Goal: Task Accomplishment & Management: Manage account settings

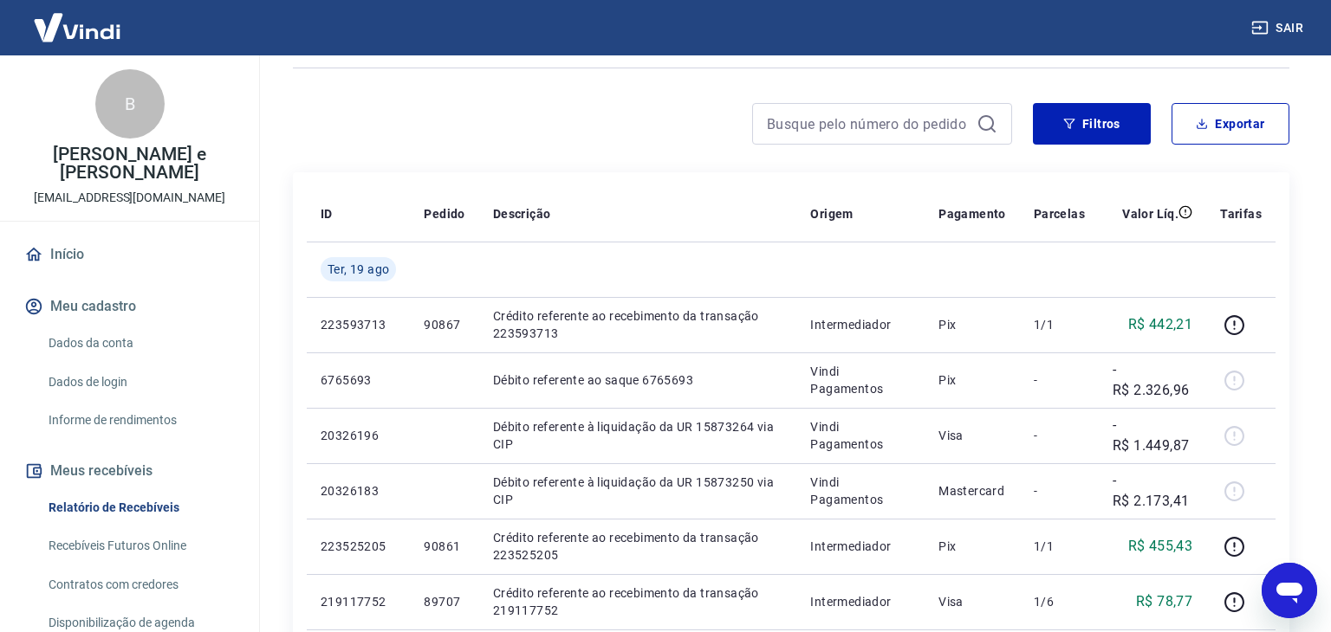
scroll to position [201, 0]
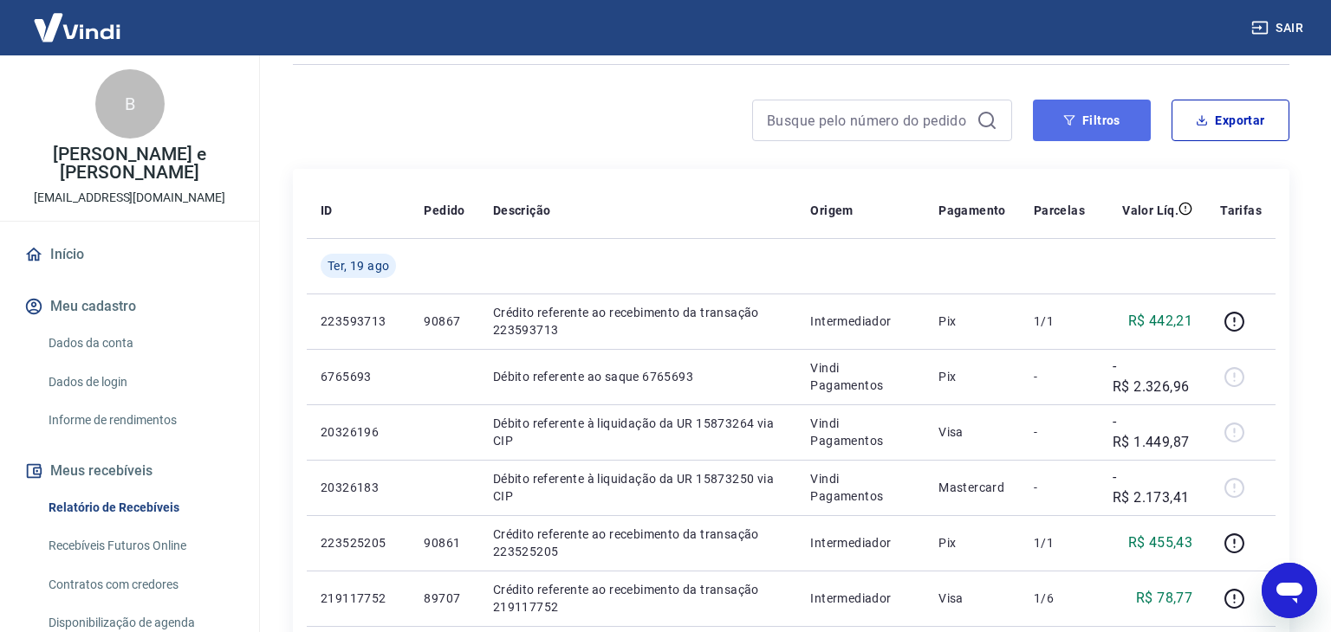
click at [1104, 124] on button "Filtros" at bounding box center [1092, 121] width 118 height 42
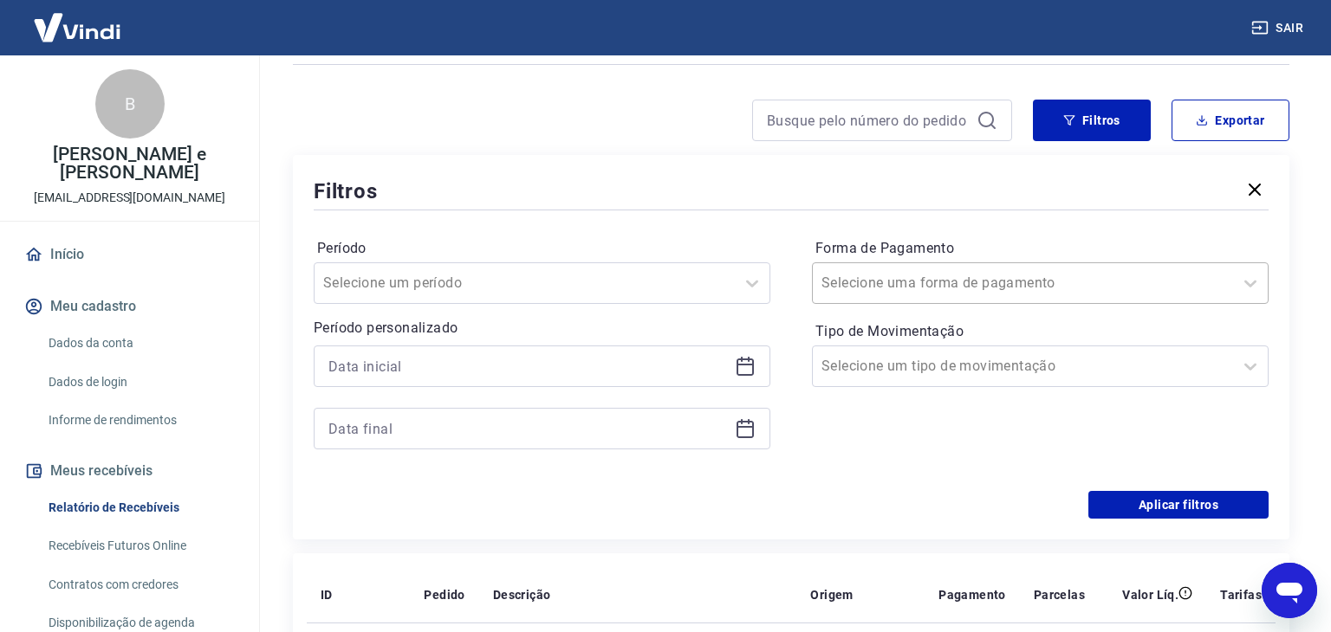
click at [949, 279] on input "Forma de Pagamento" at bounding box center [908, 283] width 175 height 21
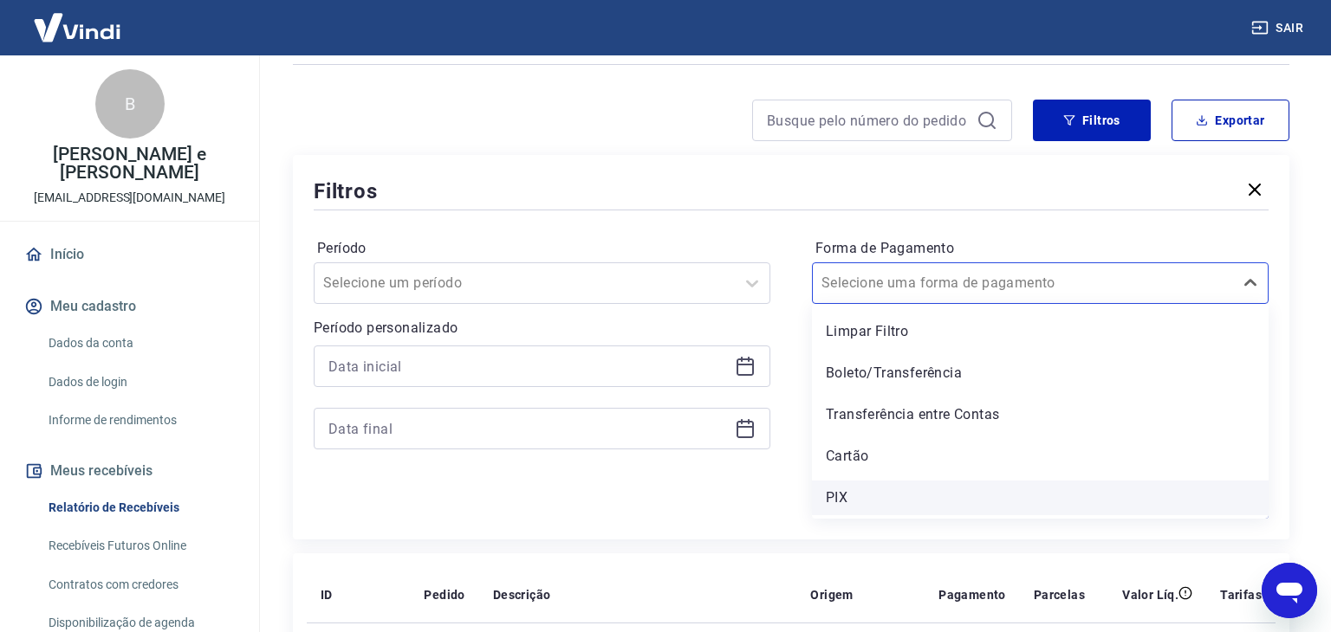
click at [852, 493] on div "PIX" at bounding box center [1040, 498] width 457 height 35
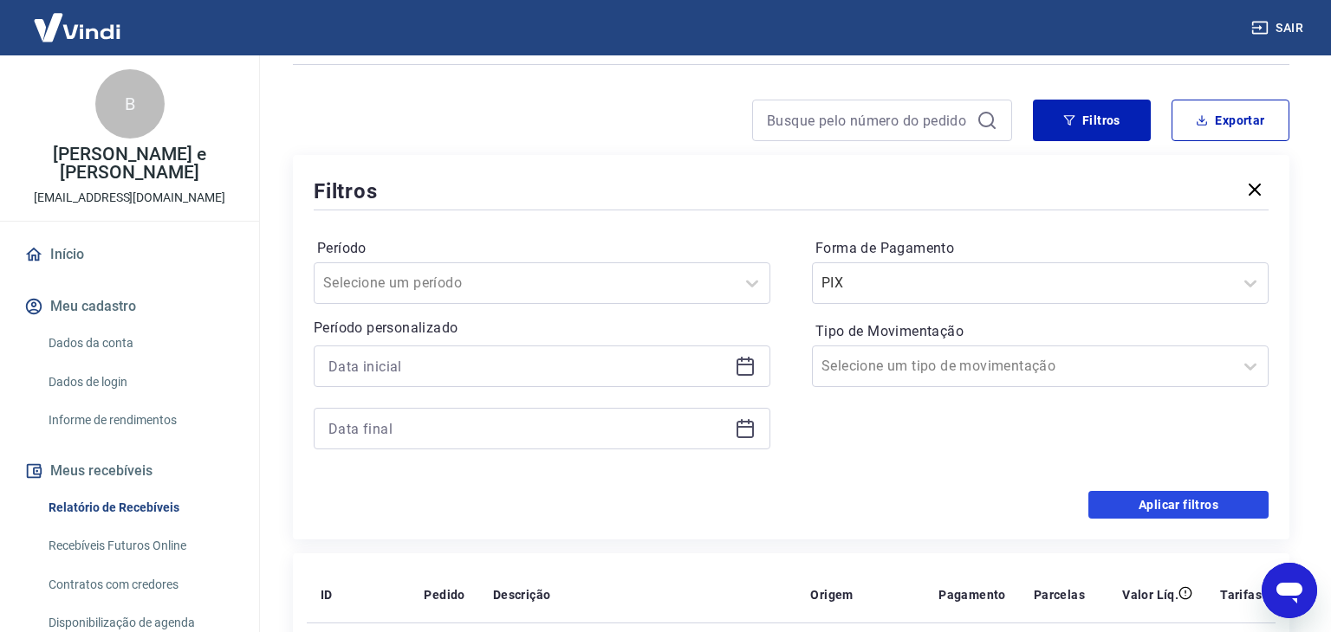
drag, startPoint x: 1145, startPoint y: 498, endPoint x: 922, endPoint y: 293, distance: 303.5
click at [1146, 498] on button "Aplicar filtros" at bounding box center [1178, 505] width 180 height 28
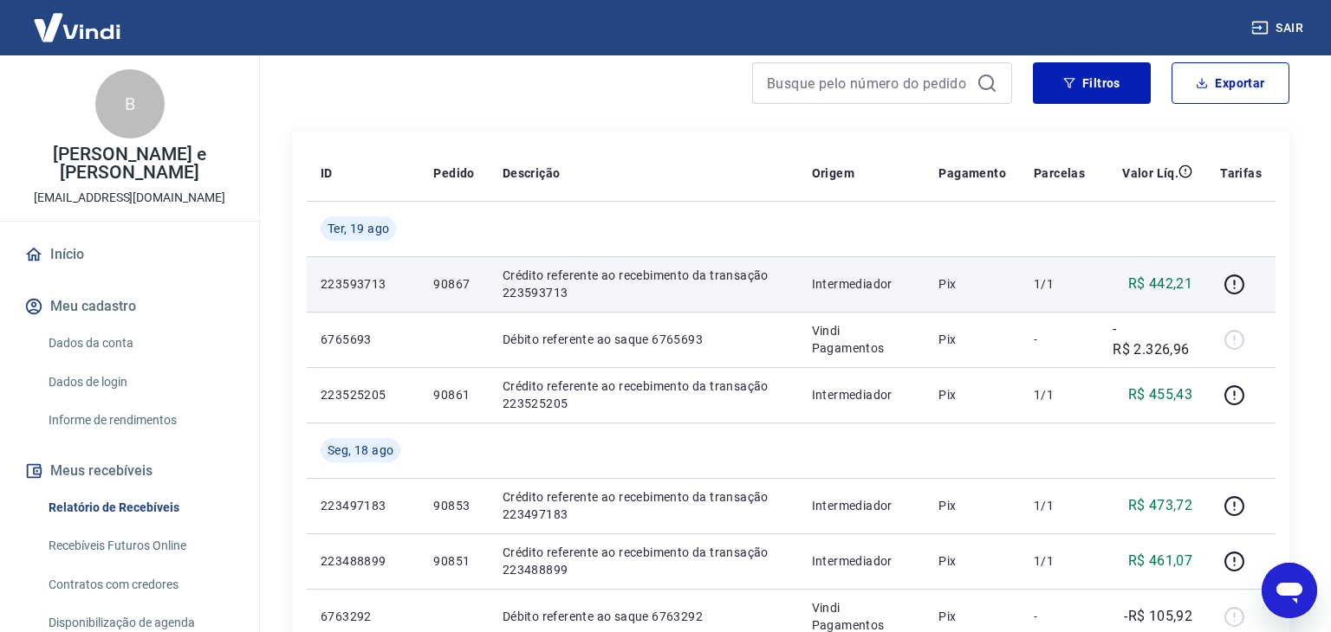
scroll to position [235, 0]
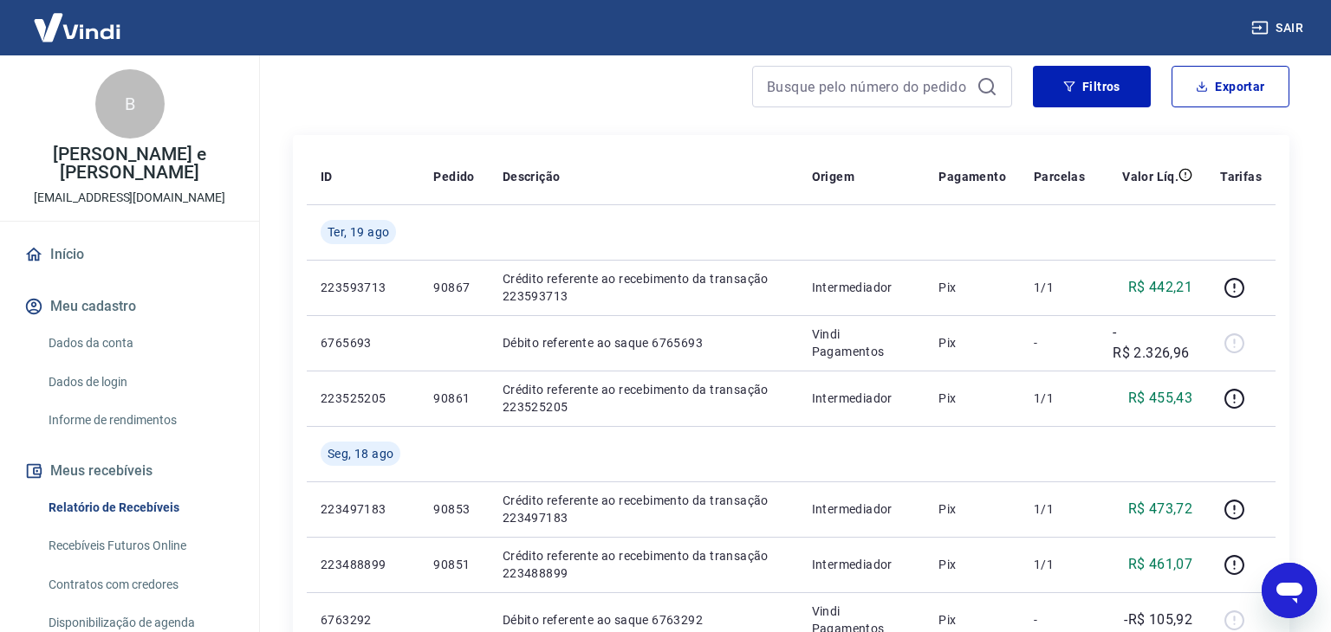
click at [175, 452] on button "Meus recebíveis" at bounding box center [129, 471] width 217 height 38
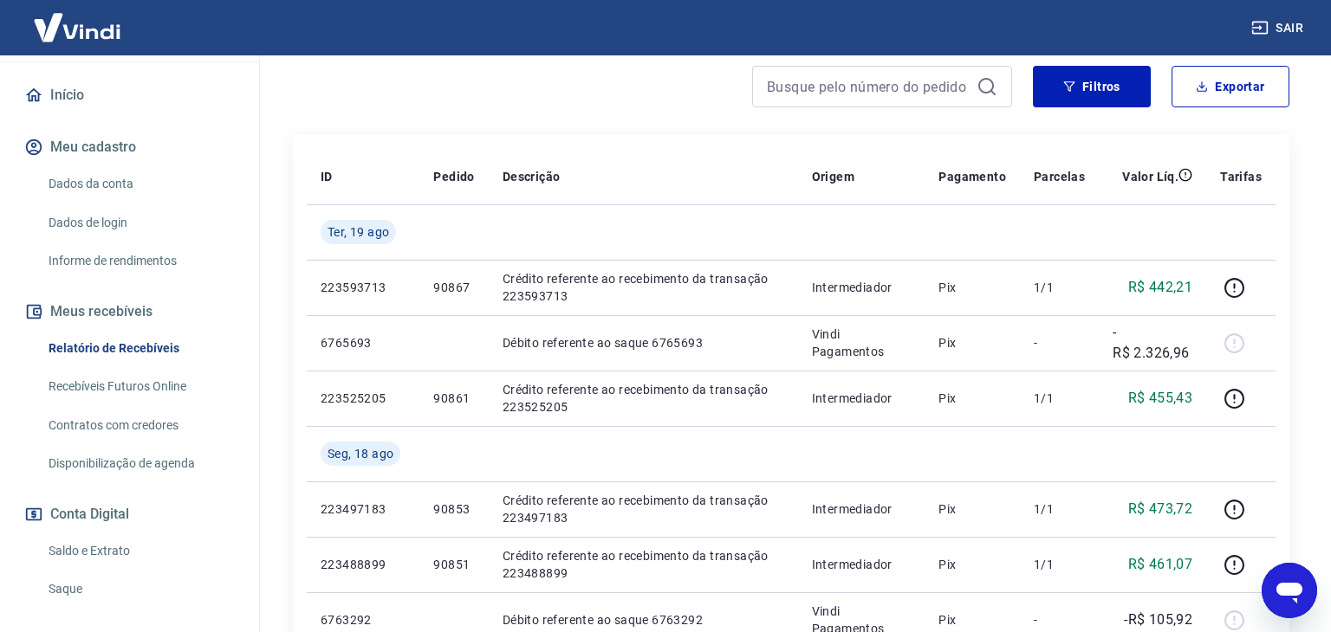
scroll to position [160, 0]
click at [77, 571] on link "Saque" at bounding box center [140, 589] width 197 height 36
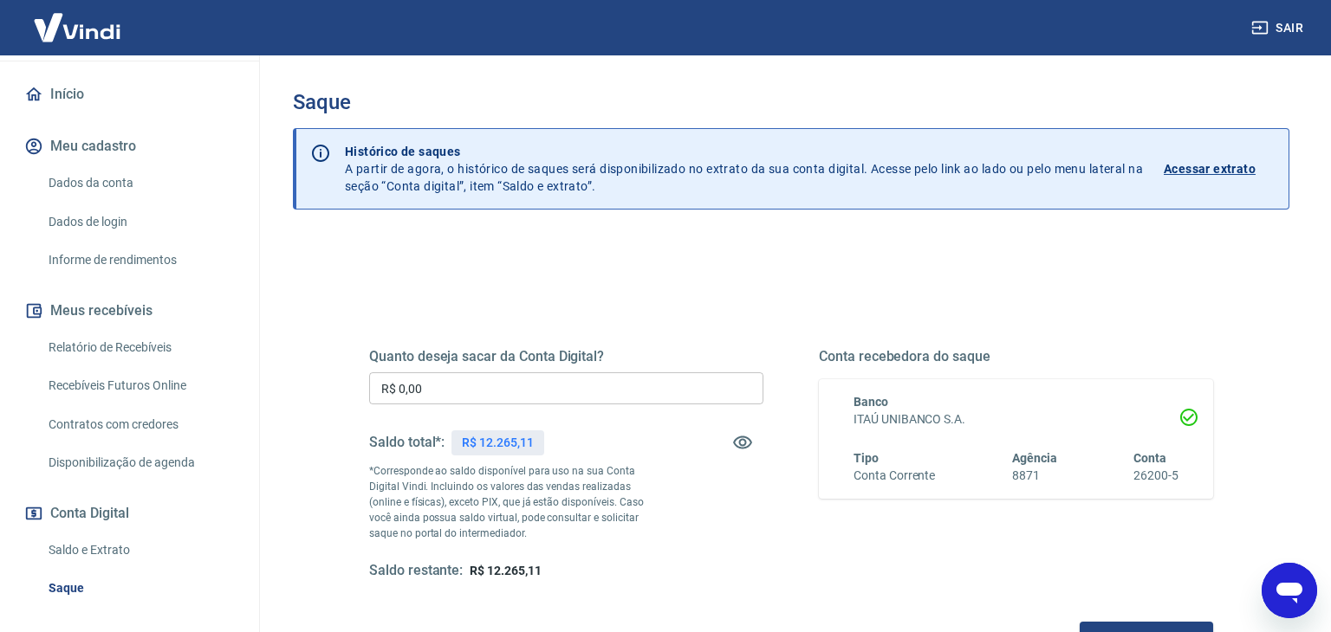
click at [577, 396] on input "R$ 0,00" at bounding box center [566, 389] width 394 height 32
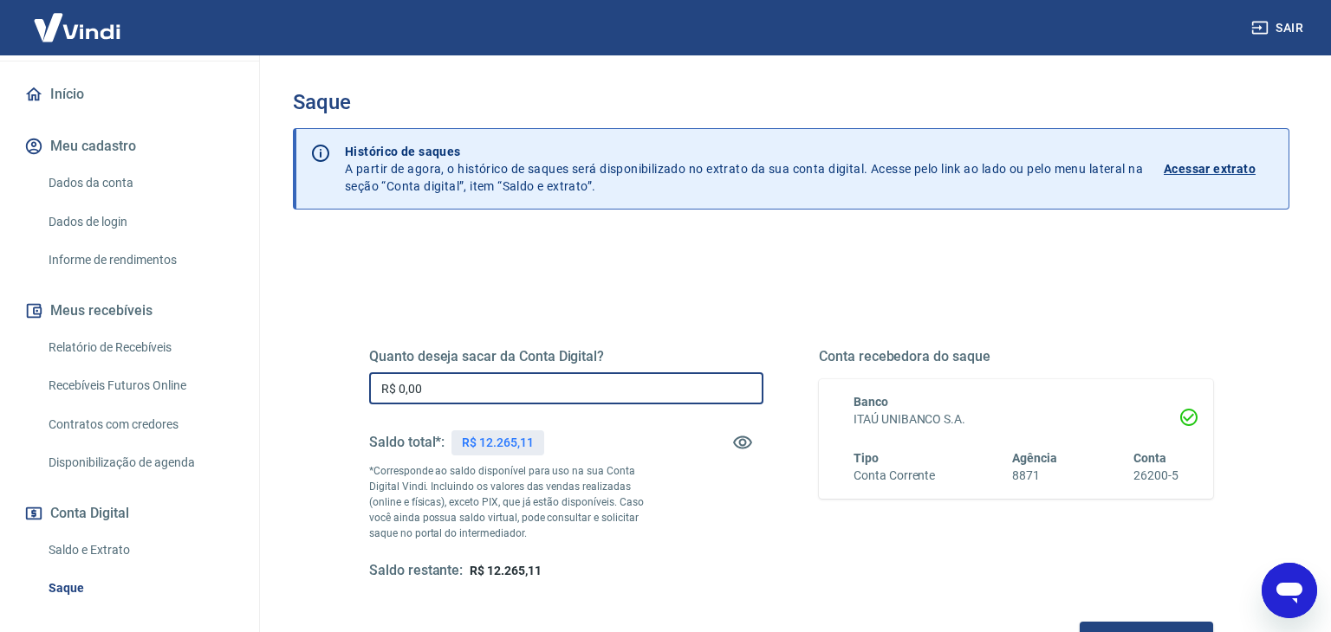
click at [573, 397] on input "R$ 0,00" at bounding box center [566, 389] width 394 height 32
type input "R$ 12.265,11"
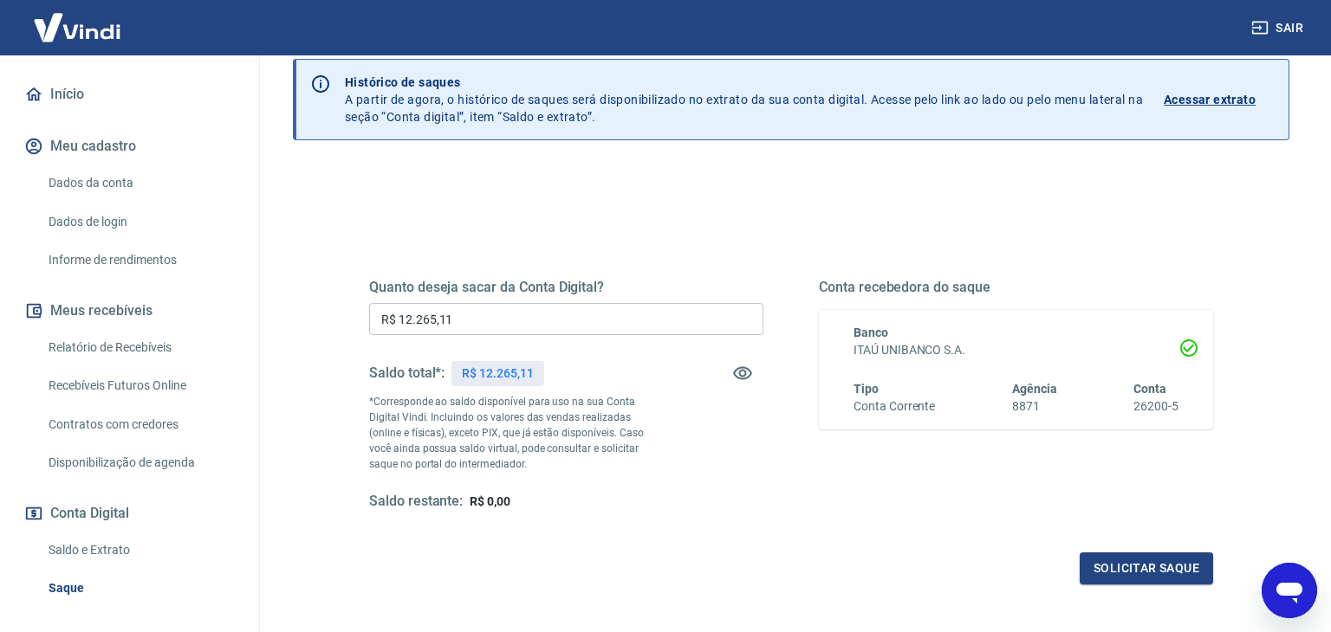
scroll to position [69, 0]
click at [1131, 566] on button "Solicitar saque" at bounding box center [1146, 569] width 133 height 32
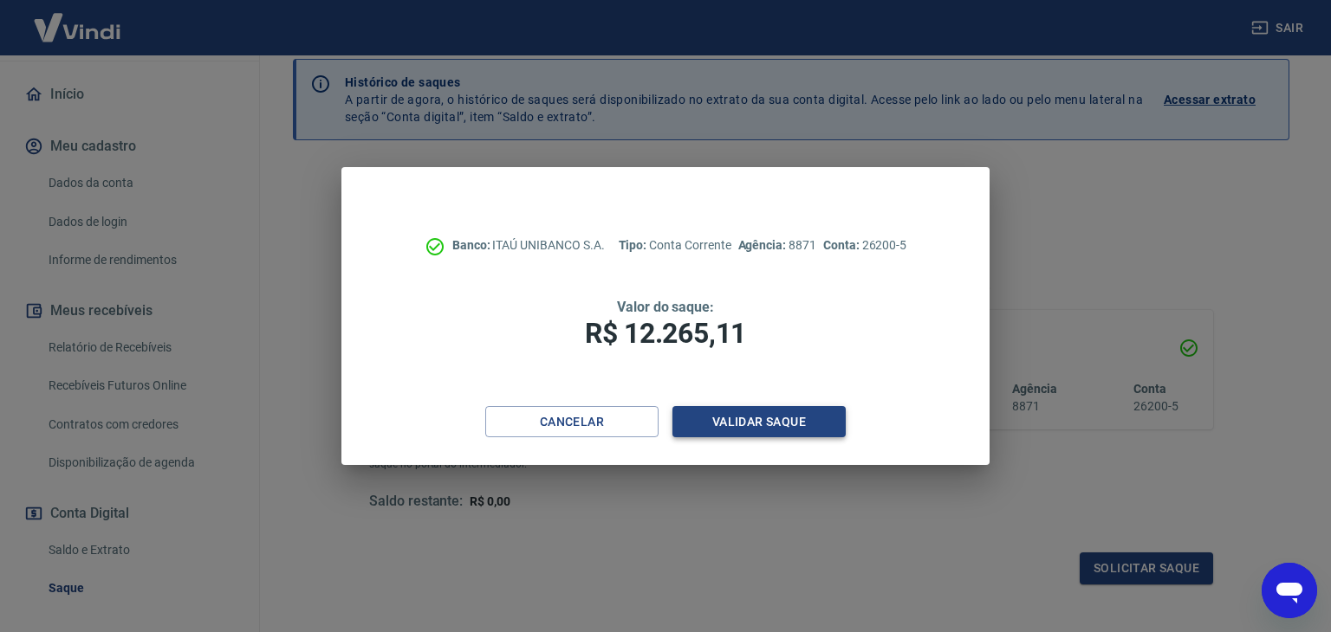
click at [811, 424] on button "Validar saque" at bounding box center [758, 422] width 173 height 32
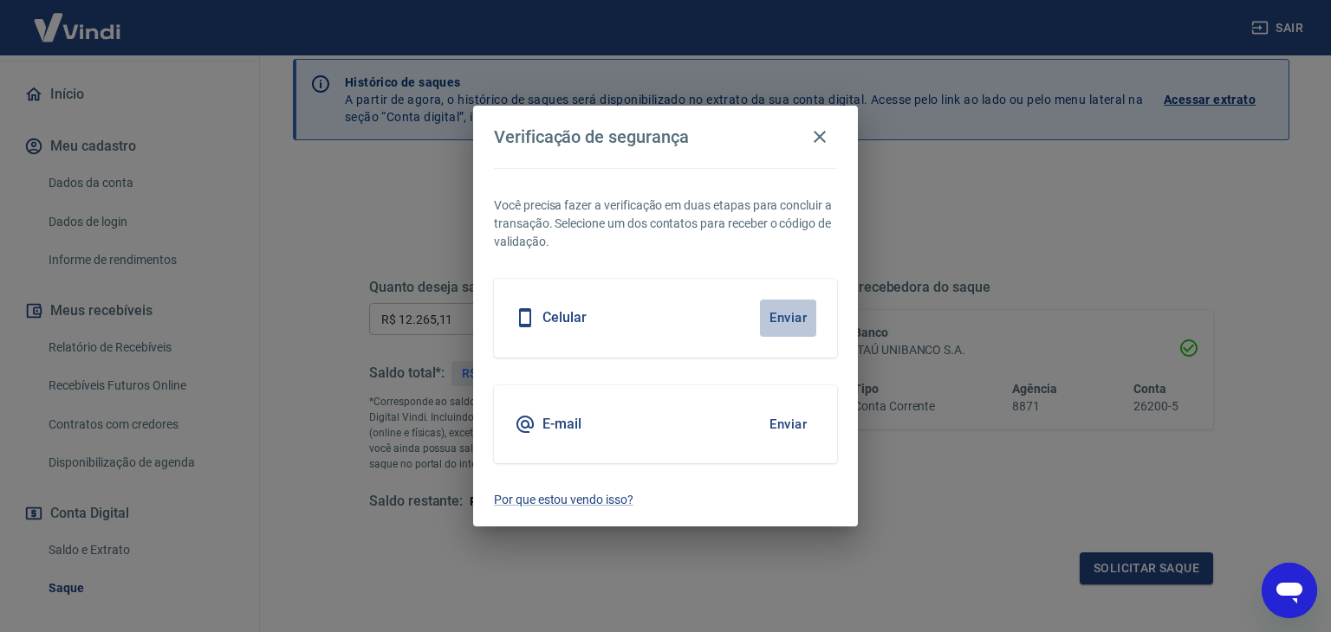
click at [794, 316] on button "Enviar" at bounding box center [788, 318] width 56 height 36
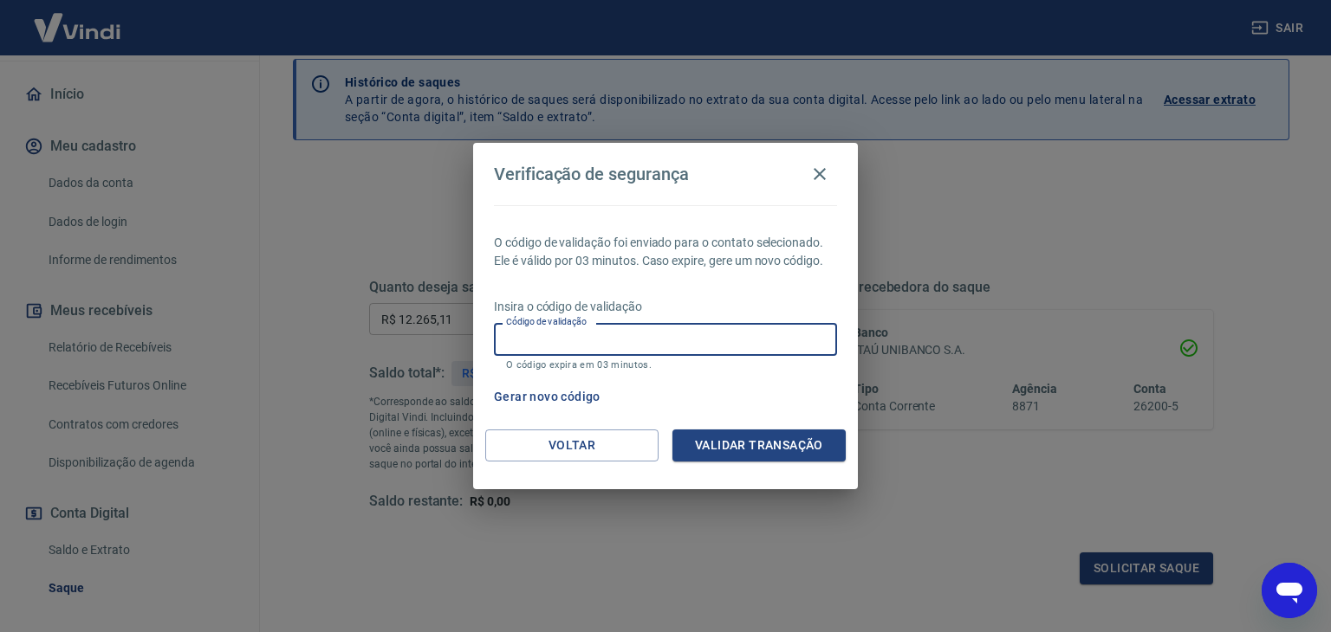
click at [691, 340] on input "Código de validação" at bounding box center [665, 339] width 343 height 32
type input "318581"
click at [796, 435] on button "Validar transação" at bounding box center [758, 446] width 173 height 32
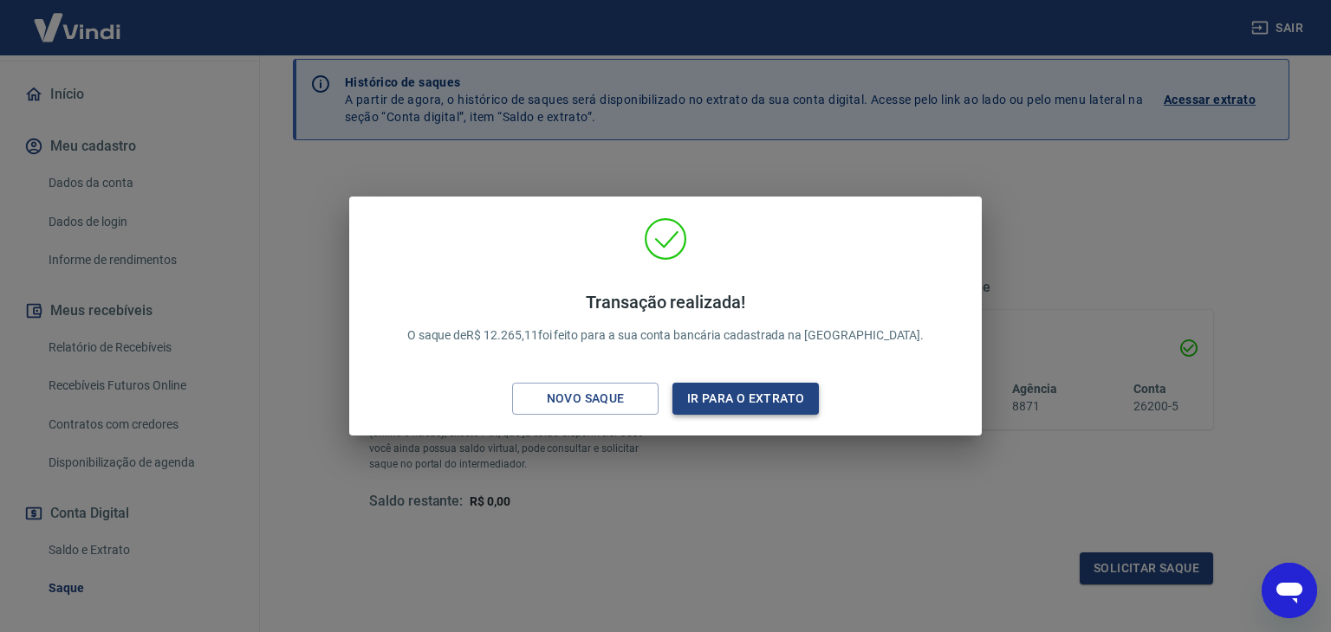
click at [776, 400] on button "Ir para o extrato" at bounding box center [745, 399] width 146 height 32
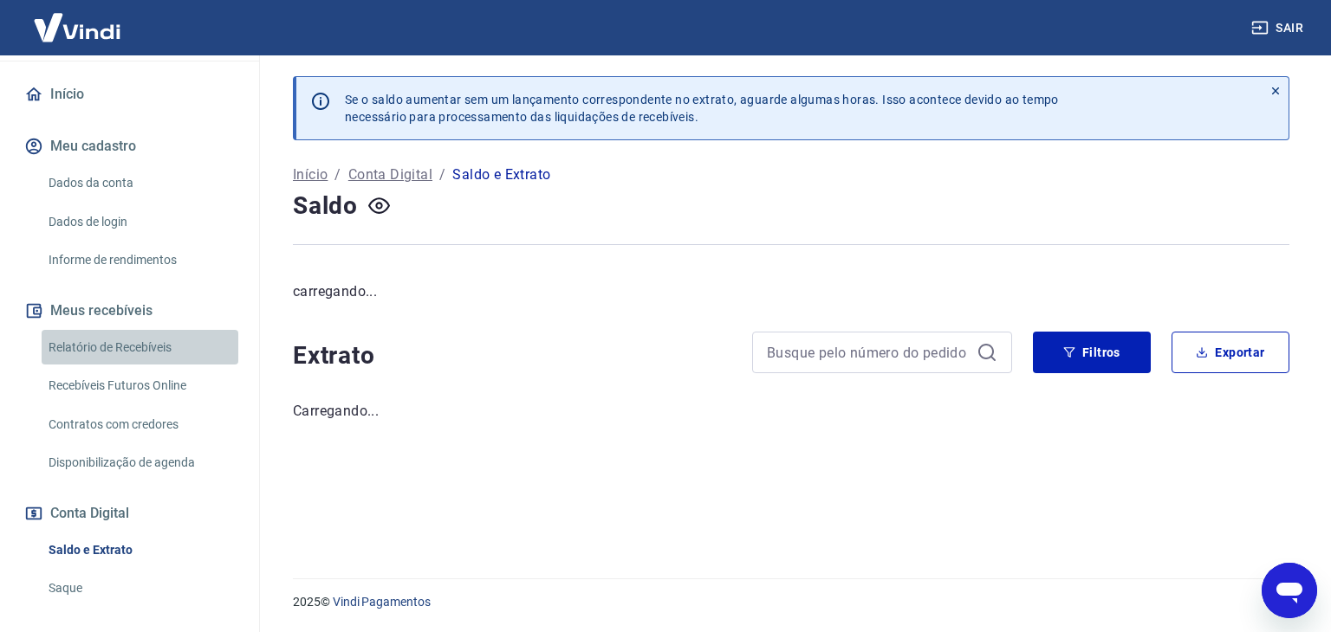
click at [173, 330] on link "Relatório de Recebíveis" at bounding box center [140, 348] width 197 height 36
